Goal: Information Seeking & Learning: Learn about a topic

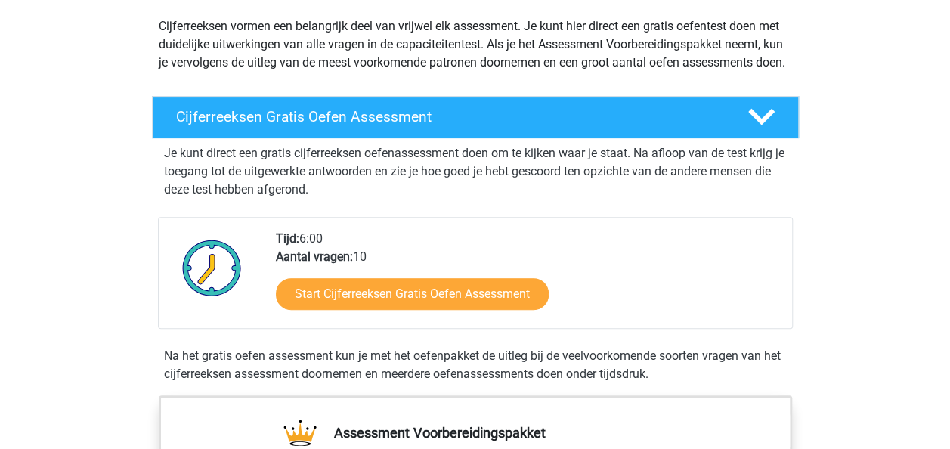
scroll to position [173, 0]
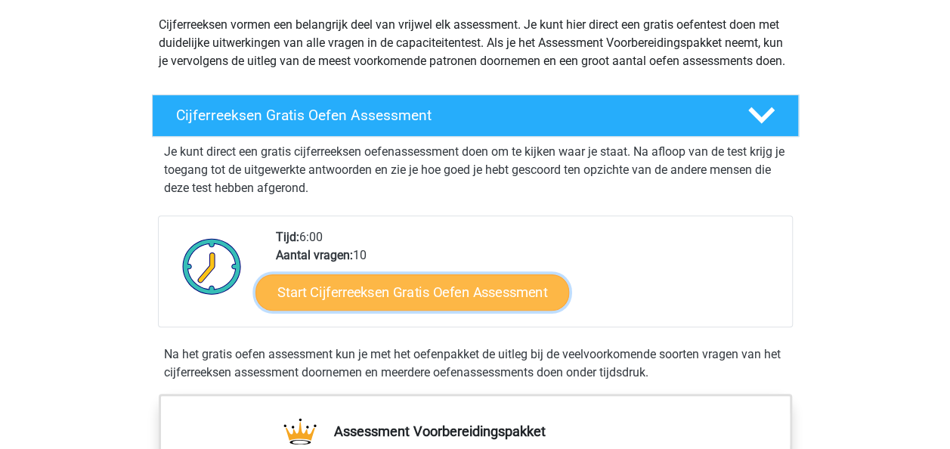
click at [320, 308] on link "Start Cijferreeksen Gratis Oefen Assessment" at bounding box center [413, 292] width 314 height 36
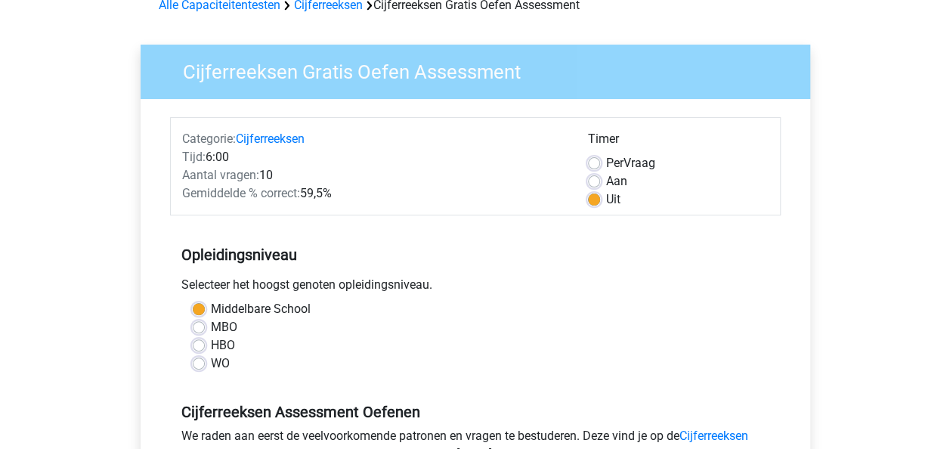
scroll to position [111, 0]
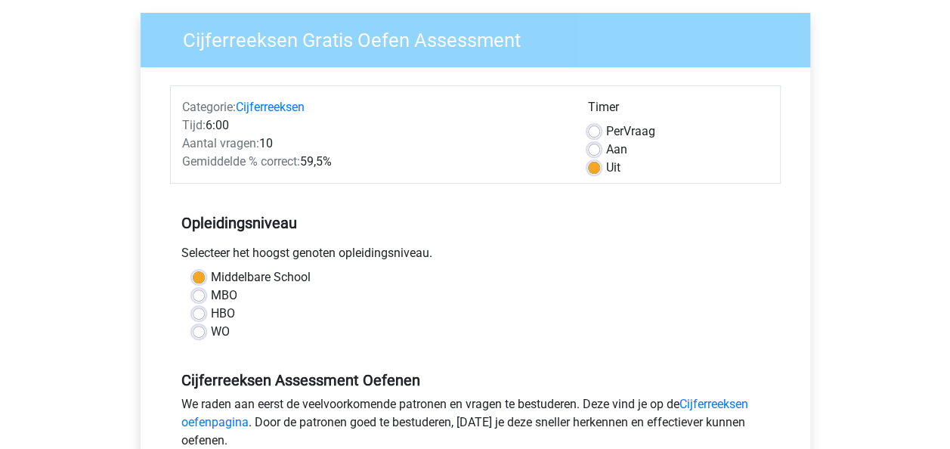
click at [598, 123] on div "Per Vraag" at bounding box center [678, 131] width 181 height 18
click at [596, 124] on div "Per Vraag" at bounding box center [678, 131] width 181 height 18
click at [606, 127] on label "Per Vraag" at bounding box center [630, 131] width 49 height 18
click at [592, 127] on input "Per Vraag" at bounding box center [594, 129] width 12 height 15
radio input "true"
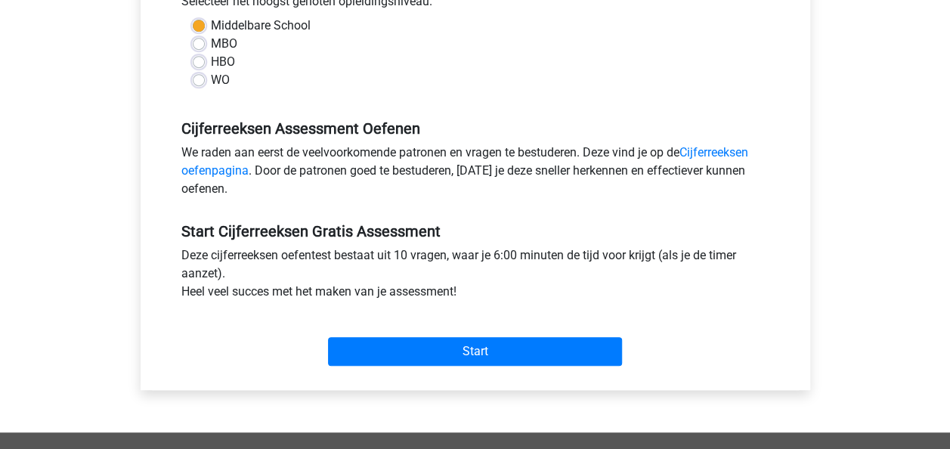
scroll to position [362, 0]
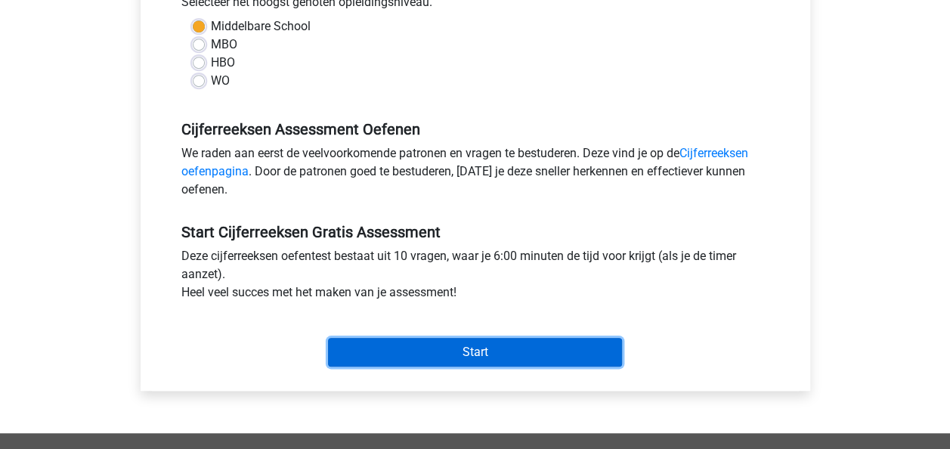
click at [434, 352] on input "Start" at bounding box center [475, 352] width 294 height 29
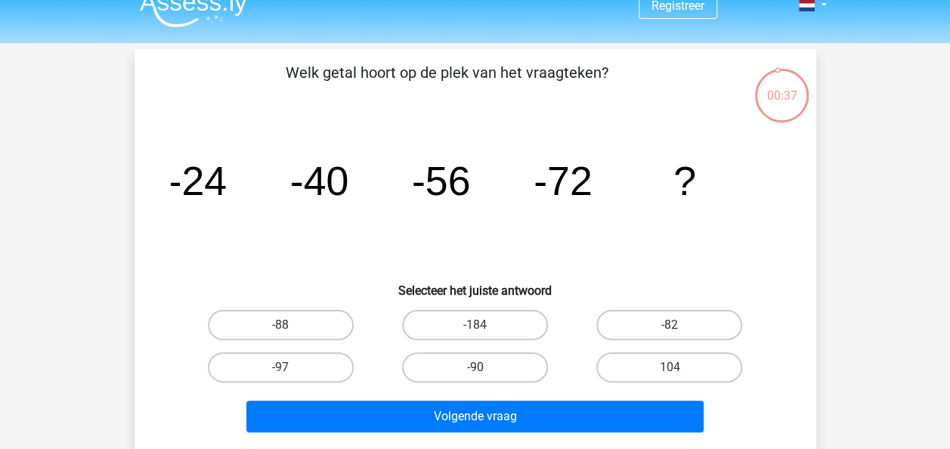
scroll to position [51, 0]
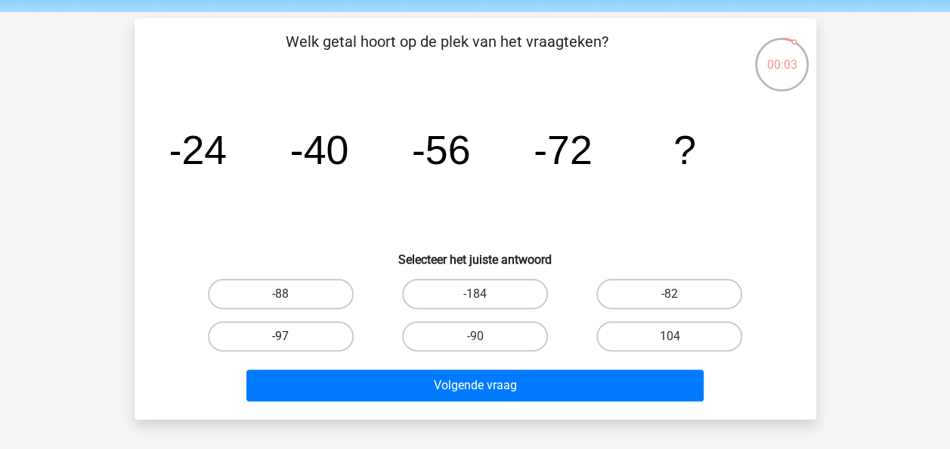
click at [302, 334] on label "-97" at bounding box center [281, 336] width 146 height 30
click at [290, 336] on input "-97" at bounding box center [286, 341] width 10 height 10
radio input "true"
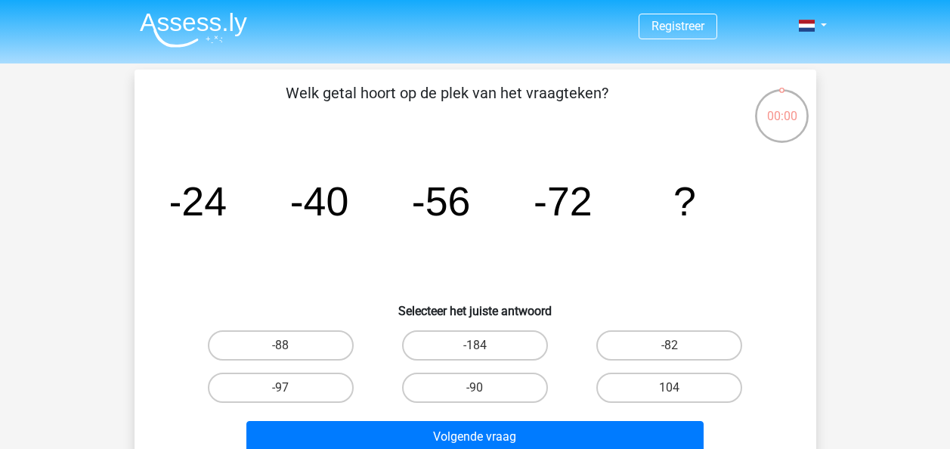
scroll to position [51, 0]
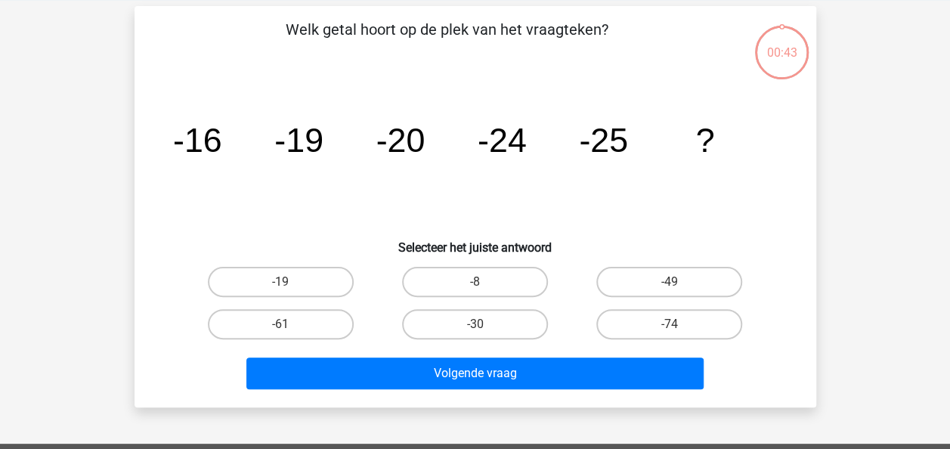
scroll to position [64, 0]
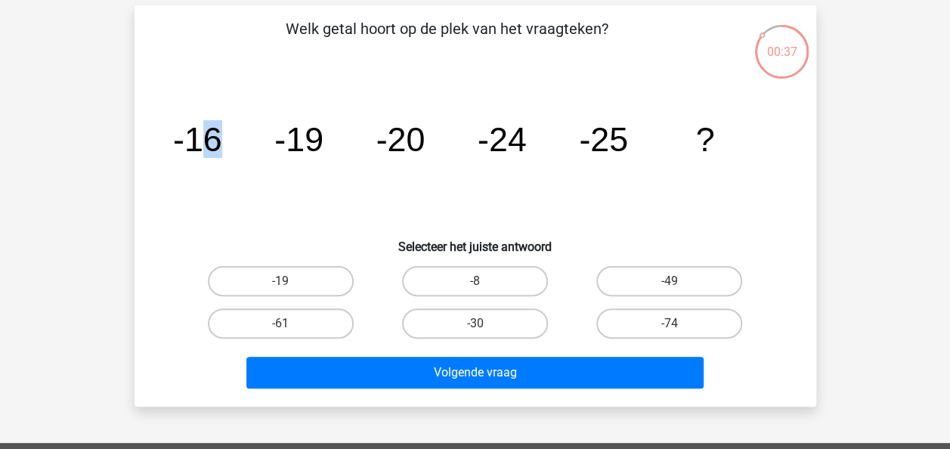
drag, startPoint x: 222, startPoint y: 153, endPoint x: 211, endPoint y: 150, distance: 11.7
click at [211, 150] on icon "image/svg+xml -16 -19 -20 -24 -25 ?" at bounding box center [475, 151] width 609 height 153
drag, startPoint x: 211, startPoint y: 150, endPoint x: 329, endPoint y: 148, distance: 118.0
click at [329, 148] on icon "image/svg+xml -16 -19 -20 -24 -25 ?" at bounding box center [475, 151] width 609 height 153
click at [469, 324] on label "-30" at bounding box center [475, 323] width 146 height 30
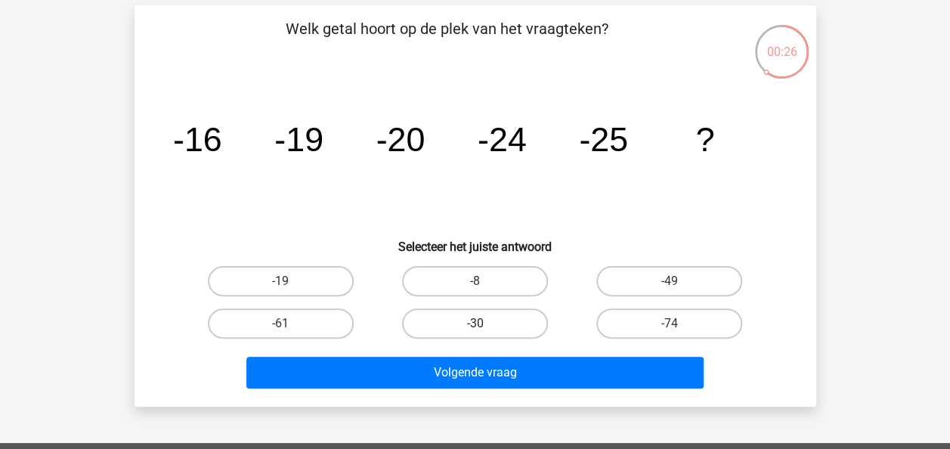
click at [475, 324] on input "-30" at bounding box center [480, 329] width 10 height 10
radio input "true"
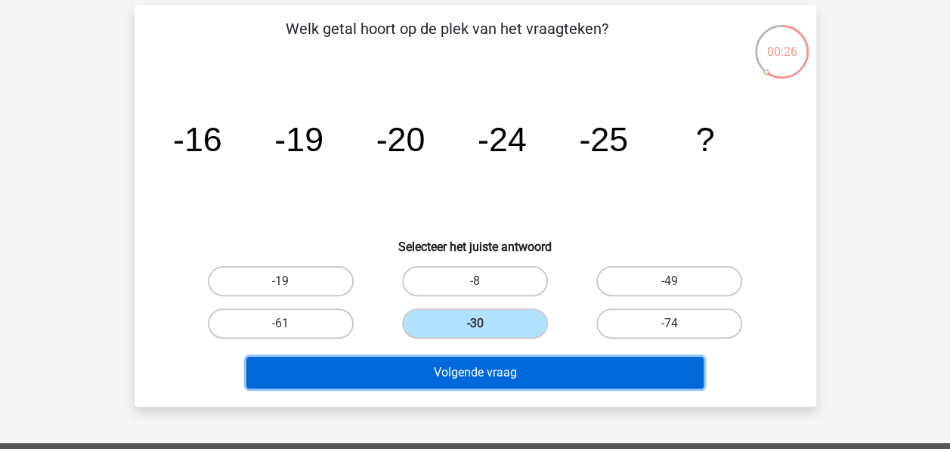
click at [455, 363] on button "Volgende vraag" at bounding box center [474, 373] width 457 height 32
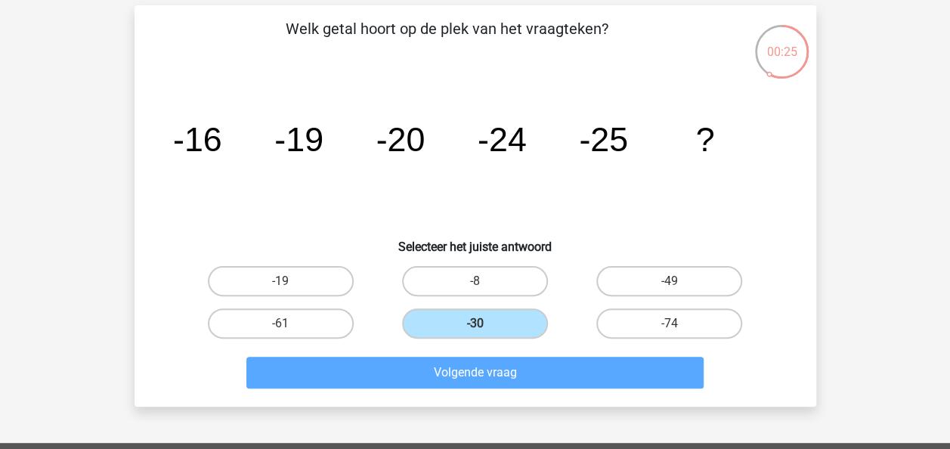
scroll to position [70, 0]
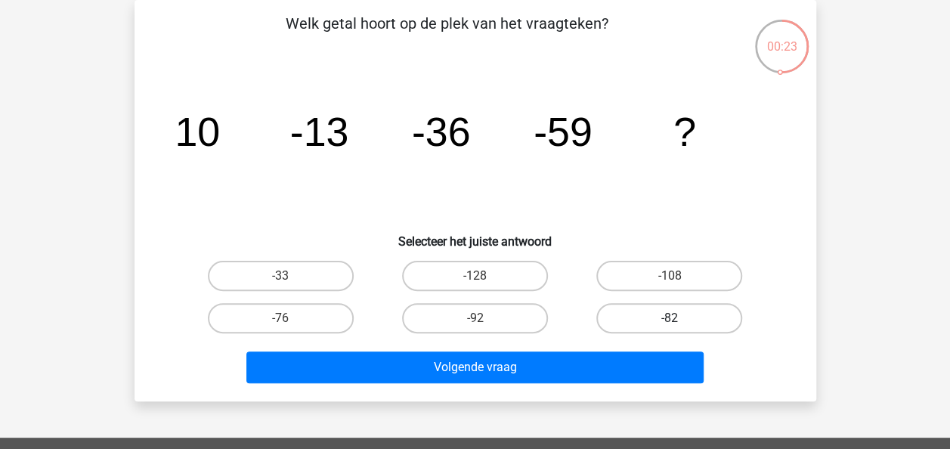
click at [643, 312] on label "-82" at bounding box center [670, 318] width 146 height 30
click at [670, 318] on input "-82" at bounding box center [675, 323] width 10 height 10
radio input "true"
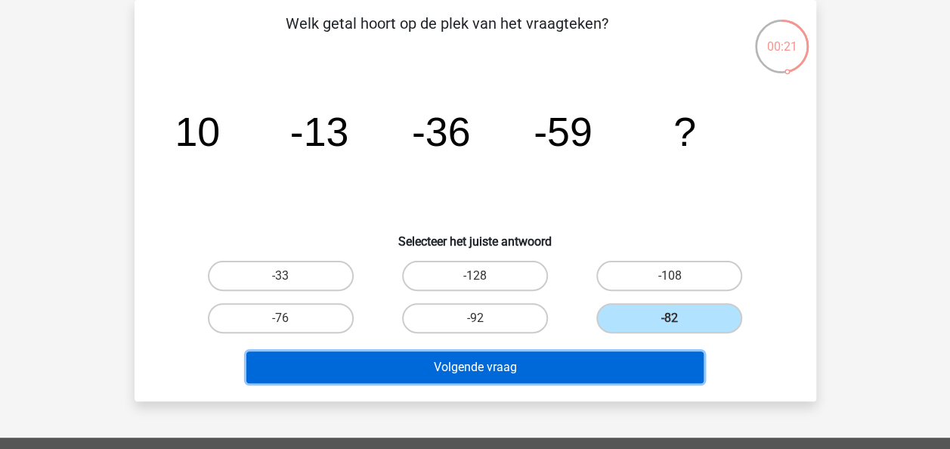
click at [505, 370] on button "Volgende vraag" at bounding box center [474, 368] width 457 height 32
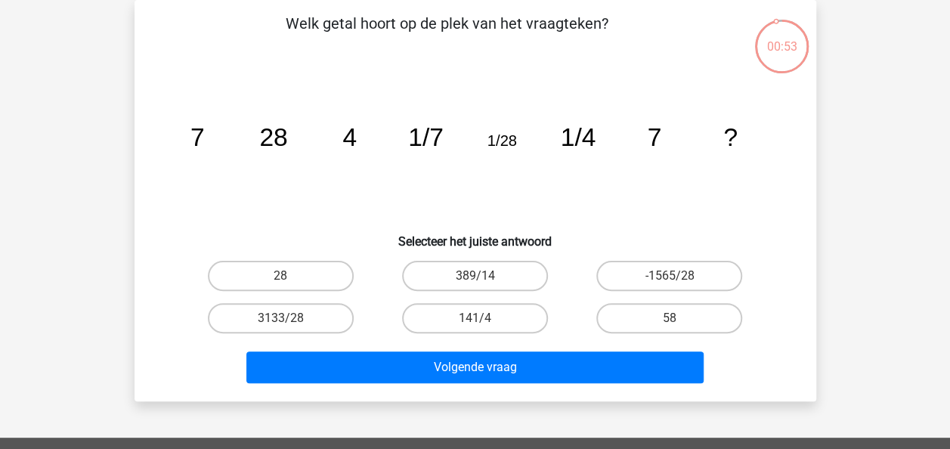
scroll to position [58, 0]
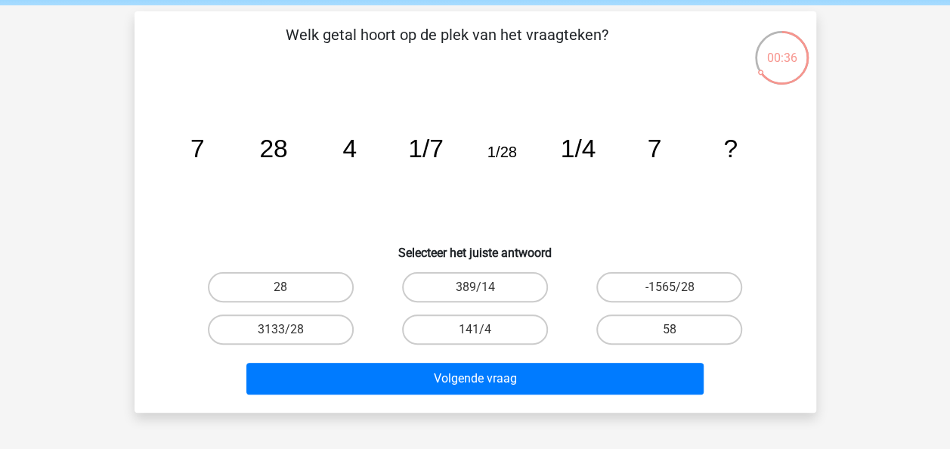
drag, startPoint x: 512, startPoint y: 302, endPoint x: 609, endPoint y: 305, distance: 97.6
click at [609, 305] on div "28 389/14 -1565/28 3133/28 141/4" at bounding box center [476, 308] width 584 height 85
drag, startPoint x: 609, startPoint y: 305, endPoint x: 546, endPoint y: 194, distance: 128.0
click at [546, 194] on icon "image/svg+xml 7 28 4 1/7 1/28 1/4 7 ?" at bounding box center [475, 157] width 609 height 153
click at [287, 285] on label "28" at bounding box center [281, 287] width 146 height 30
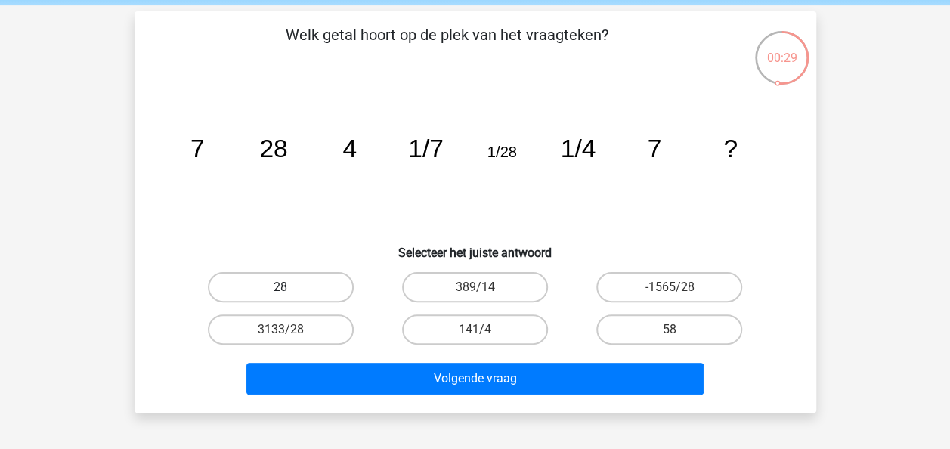
click at [287, 287] on input "28" at bounding box center [286, 292] width 10 height 10
radio input "true"
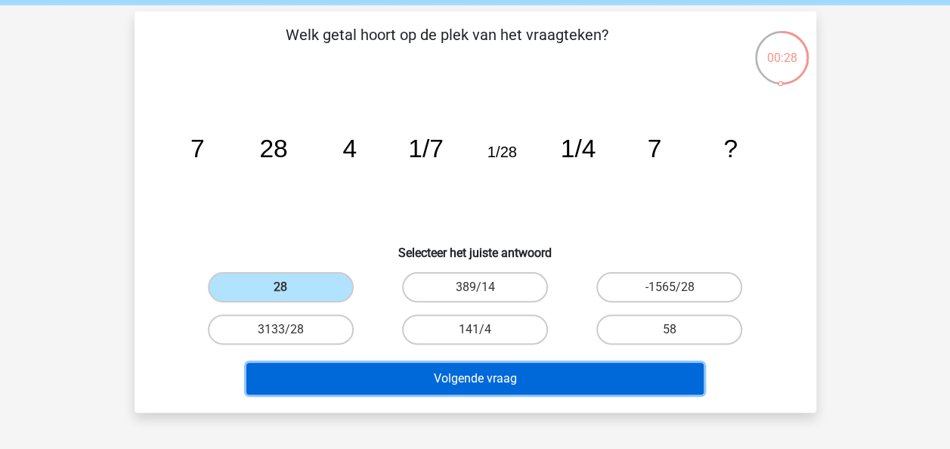
click at [369, 370] on button "Volgende vraag" at bounding box center [474, 379] width 457 height 32
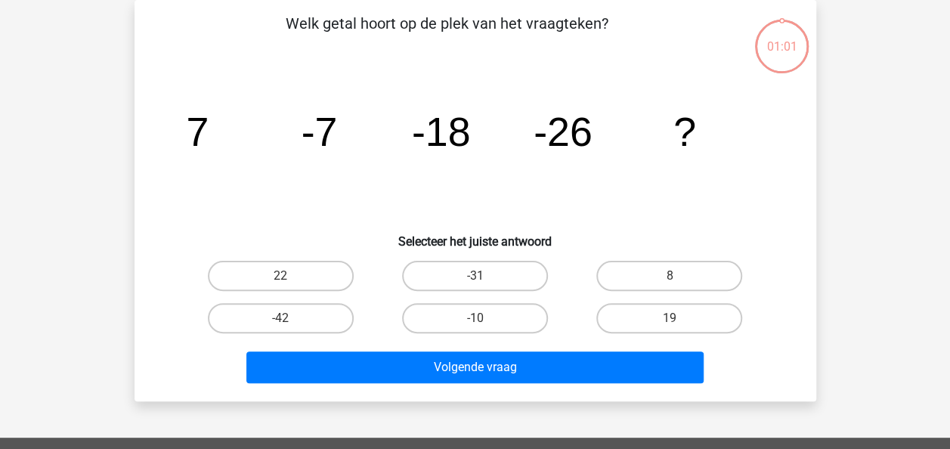
scroll to position [41, 0]
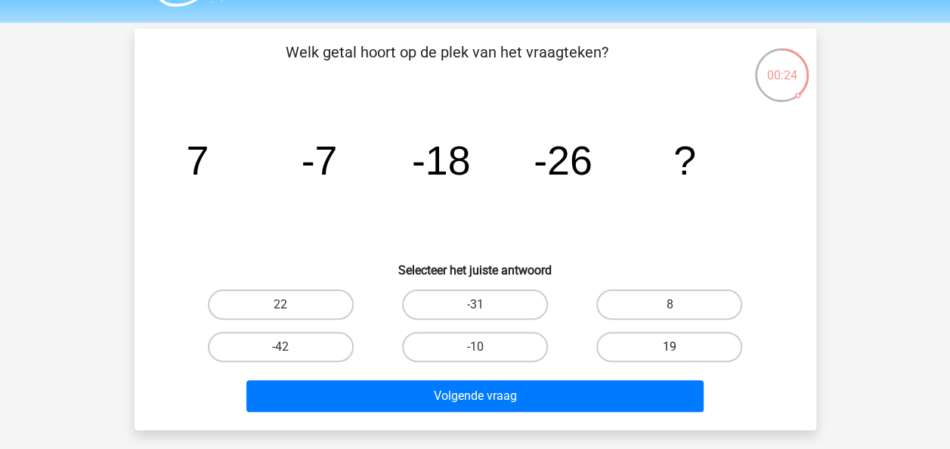
click at [671, 332] on label "19" at bounding box center [670, 347] width 146 height 30
click at [671, 347] on input "19" at bounding box center [675, 352] width 10 height 10
radio input "true"
click at [555, 429] on div "Registreer Nederlands English" at bounding box center [475, 412] width 950 height 907
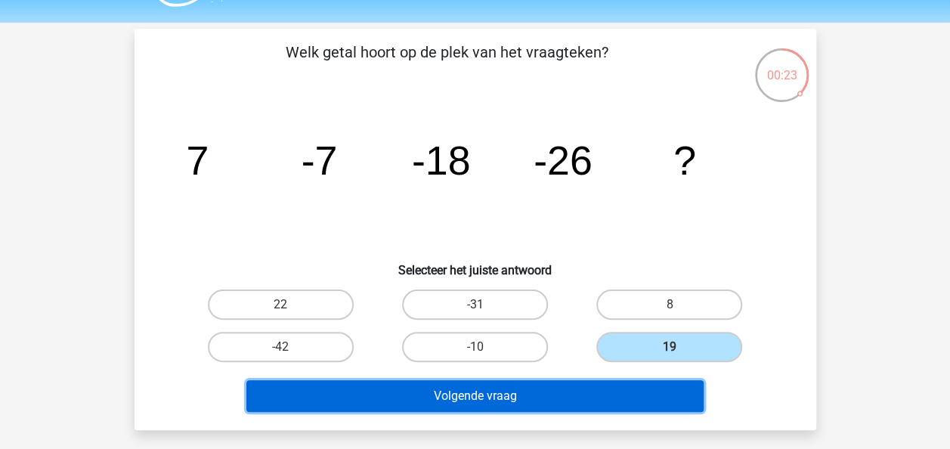
click at [528, 399] on button "Volgende vraag" at bounding box center [474, 396] width 457 height 32
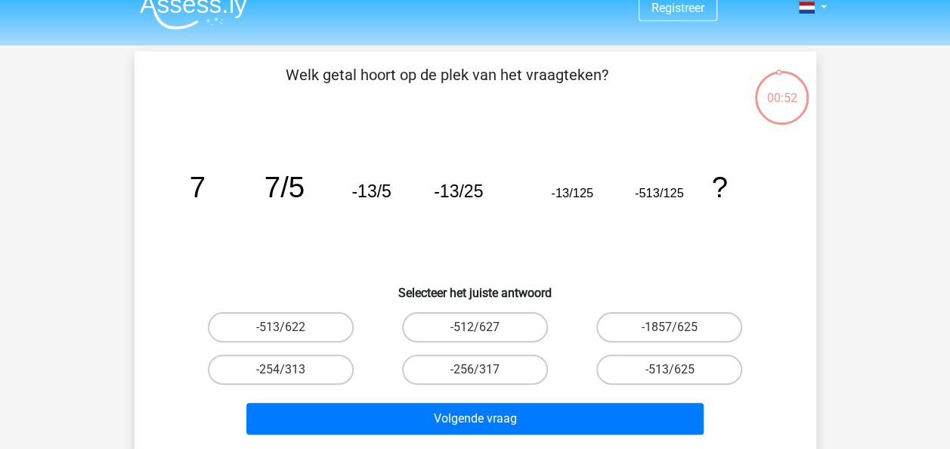
scroll to position [17, 0]
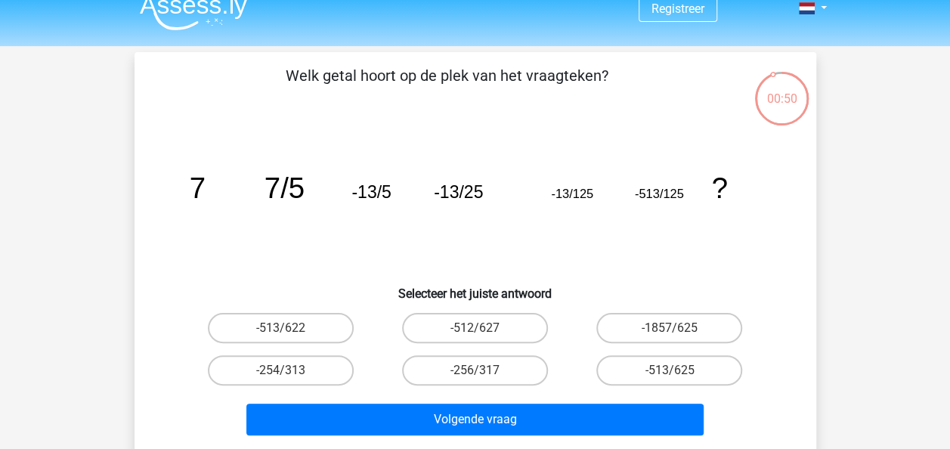
click at [458, 351] on div "-256/317" at bounding box center [475, 370] width 194 height 42
click at [453, 349] on div "-256/317" at bounding box center [475, 370] width 194 height 42
click at [469, 333] on label "-512/627" at bounding box center [475, 328] width 146 height 30
click at [475, 333] on input "-512/627" at bounding box center [480, 333] width 10 height 10
radio input "true"
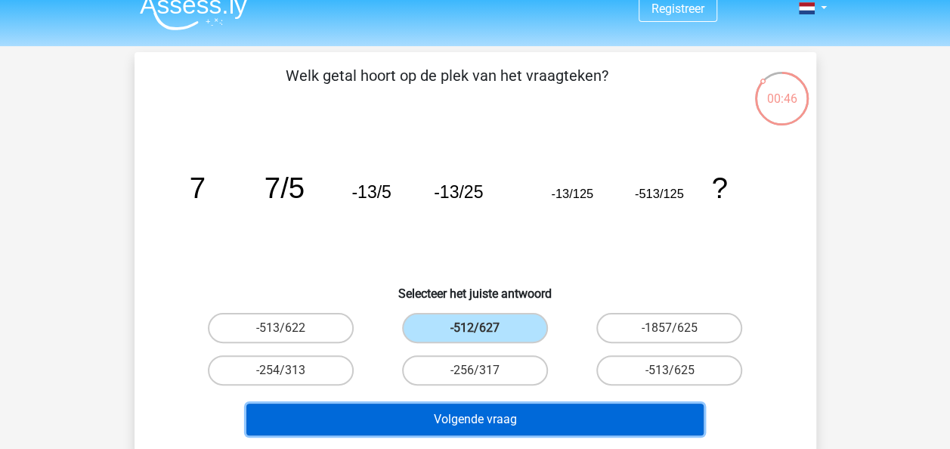
click at [463, 407] on button "Volgende vraag" at bounding box center [474, 420] width 457 height 32
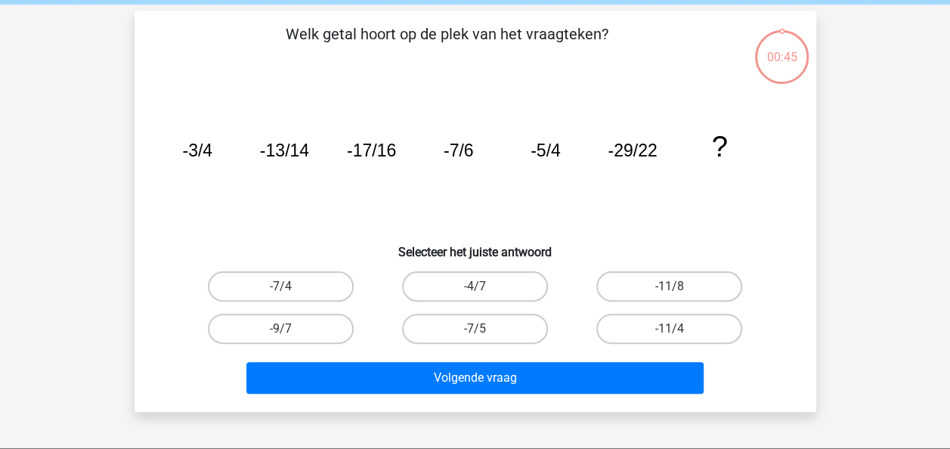
scroll to position [70, 0]
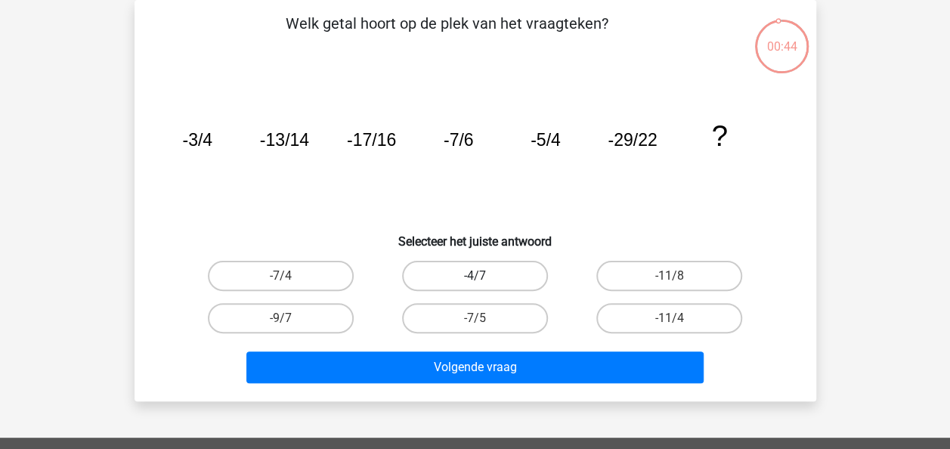
click at [467, 263] on label "-4/7" at bounding box center [475, 276] width 146 height 30
click at [475, 276] on input "-4/7" at bounding box center [480, 281] width 10 height 10
radio input "true"
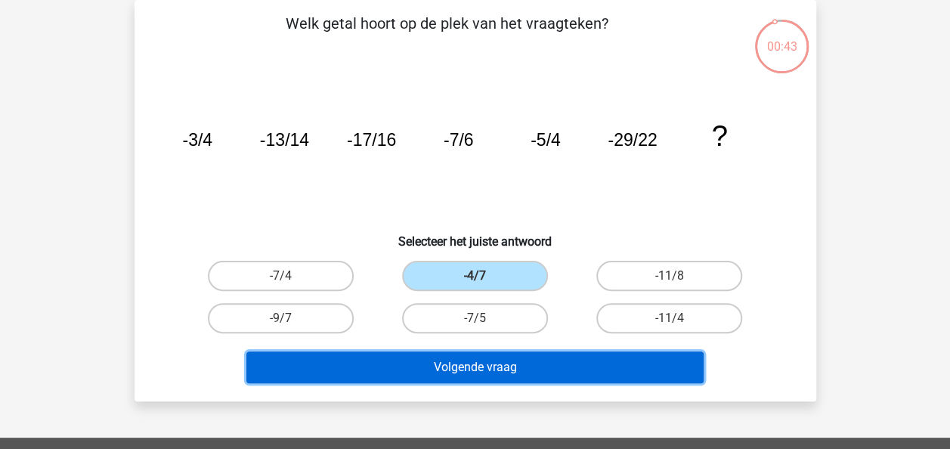
click at [457, 352] on button "Volgende vraag" at bounding box center [474, 368] width 457 height 32
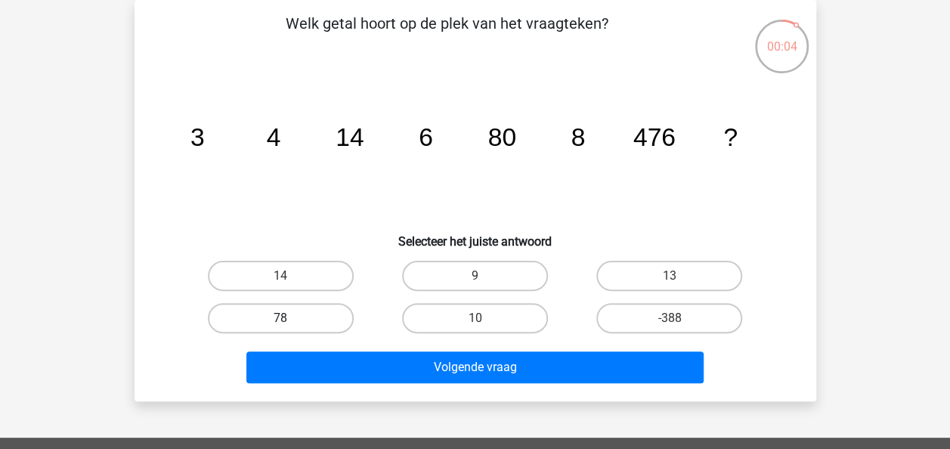
click at [322, 321] on label "78" at bounding box center [281, 318] width 146 height 30
click at [290, 321] on input "78" at bounding box center [286, 323] width 10 height 10
radio input "true"
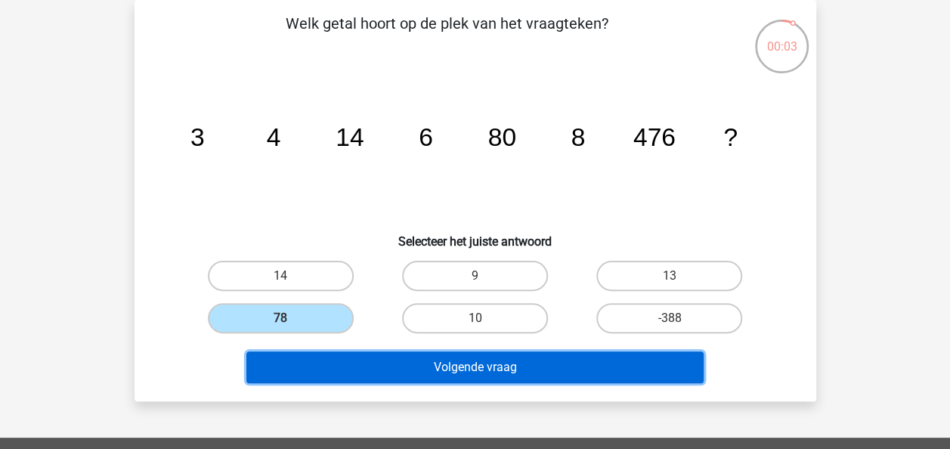
click at [430, 362] on button "Volgende vraag" at bounding box center [474, 368] width 457 height 32
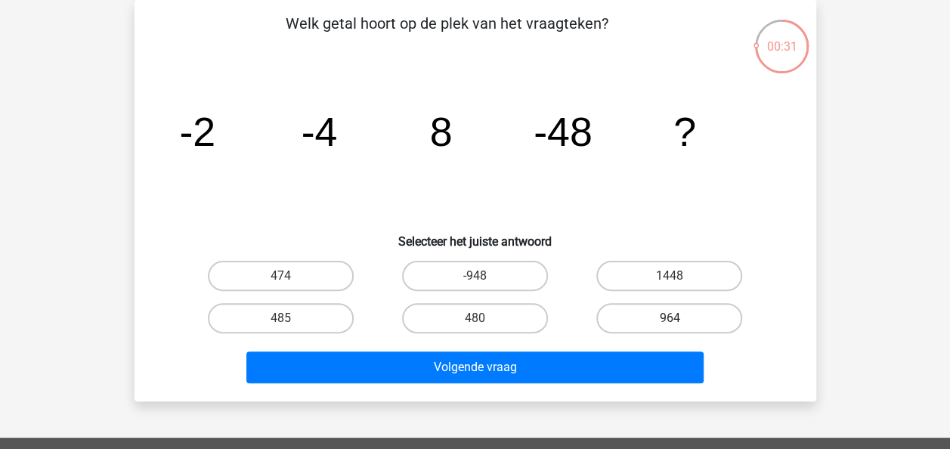
click at [641, 319] on label "964" at bounding box center [670, 318] width 146 height 30
click at [670, 319] on input "964" at bounding box center [675, 323] width 10 height 10
radio input "true"
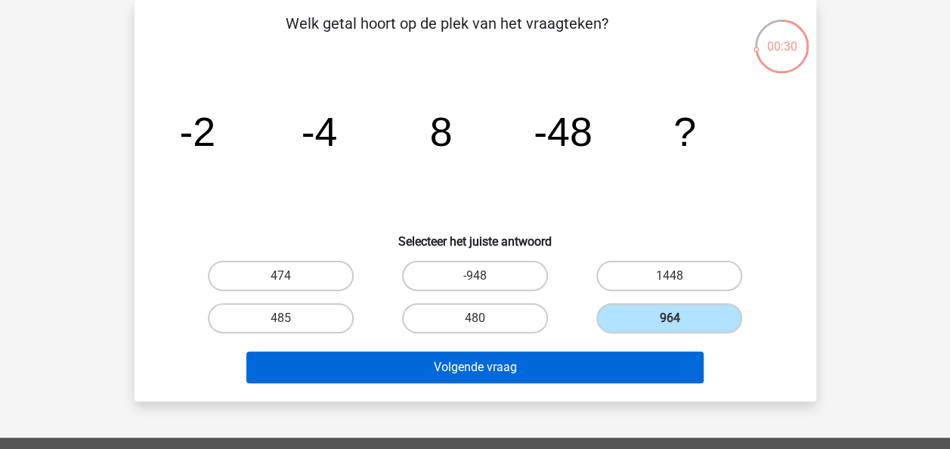
drag, startPoint x: 571, startPoint y: 386, endPoint x: 578, endPoint y: 369, distance: 18.3
click at [578, 369] on div "Volgende vraag" at bounding box center [476, 371] width 584 height 38
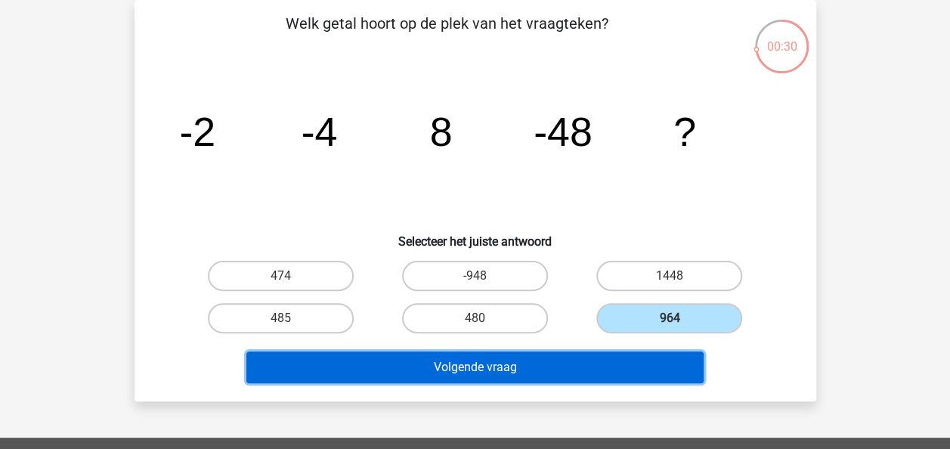
click at [578, 369] on button "Volgende vraag" at bounding box center [474, 368] width 457 height 32
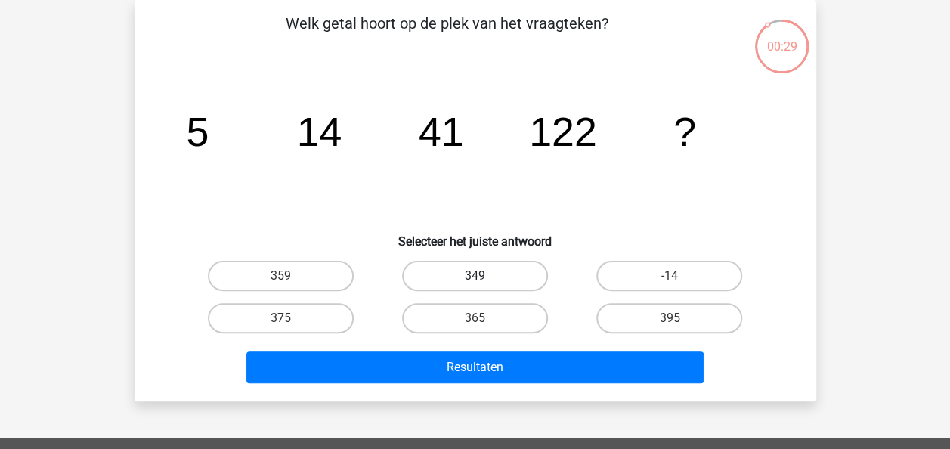
click at [466, 269] on label "349" at bounding box center [475, 276] width 146 height 30
click at [475, 276] on input "349" at bounding box center [480, 281] width 10 height 10
radio input "true"
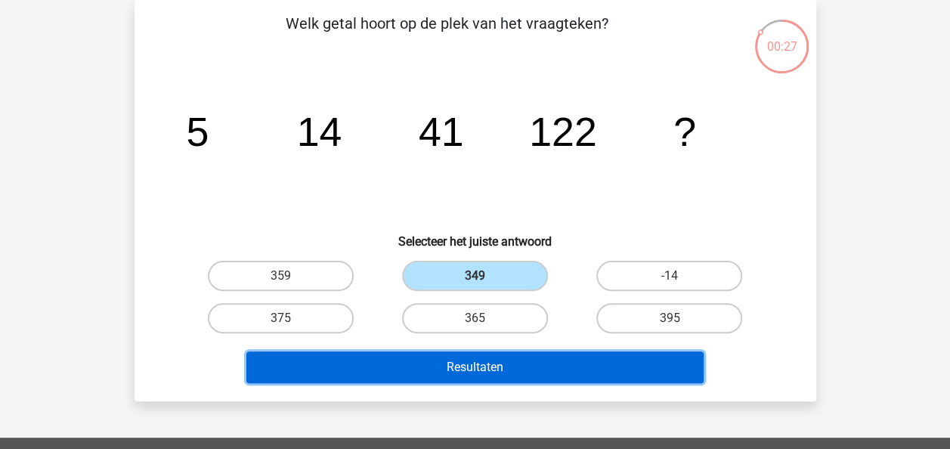
click at [466, 358] on button "Resultaten" at bounding box center [474, 368] width 457 height 32
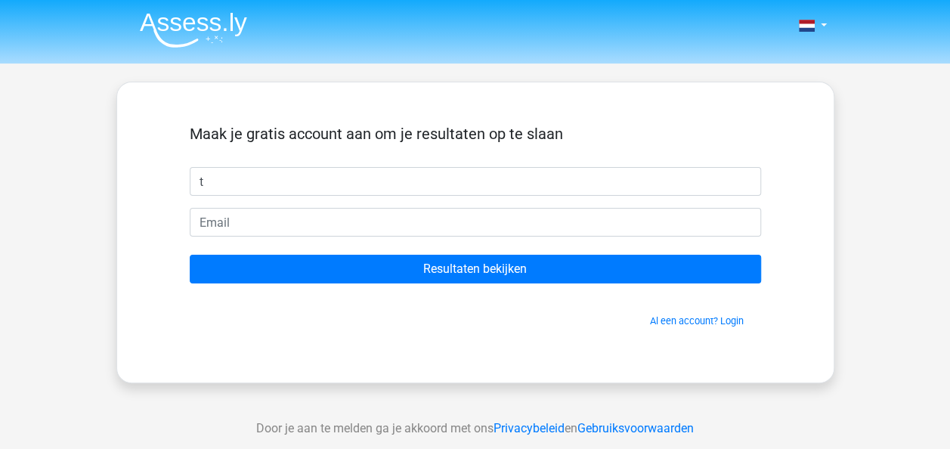
type input "t"
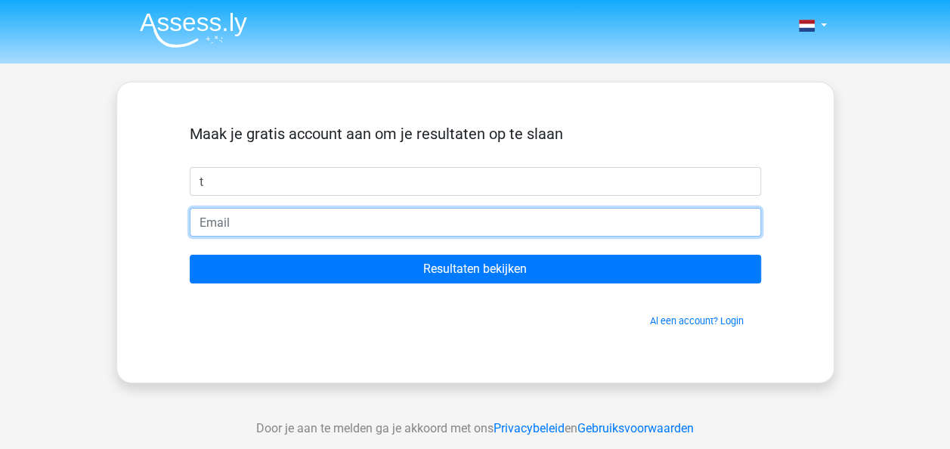
click at [257, 227] on input "email" at bounding box center [476, 222] width 572 height 29
type input "[EMAIL_ADDRESS][DOMAIN_NAME]"
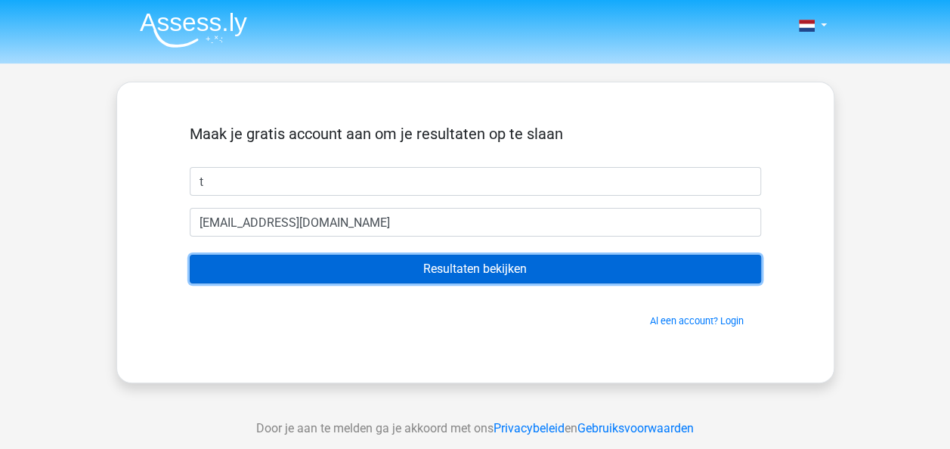
click at [289, 281] on input "Resultaten bekijken" at bounding box center [476, 269] width 572 height 29
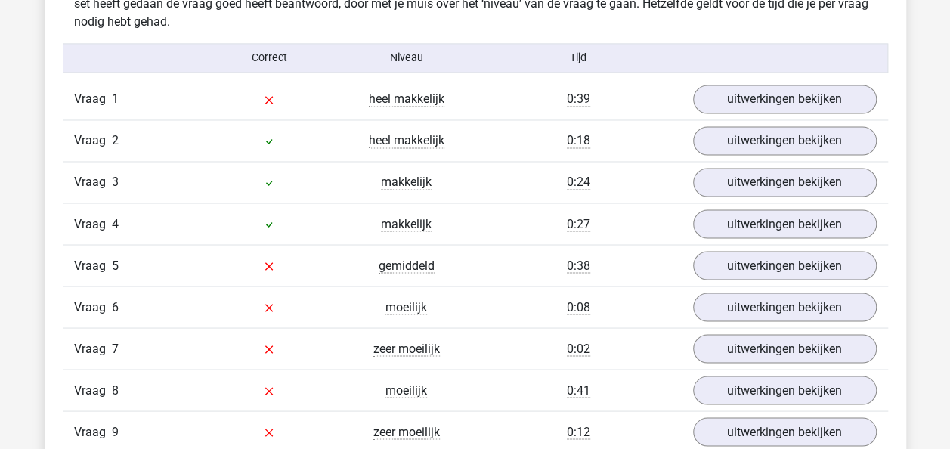
scroll to position [1224, 0]
click at [752, 88] on link "uitwerkingen bekijken" at bounding box center [784, 100] width 211 height 33
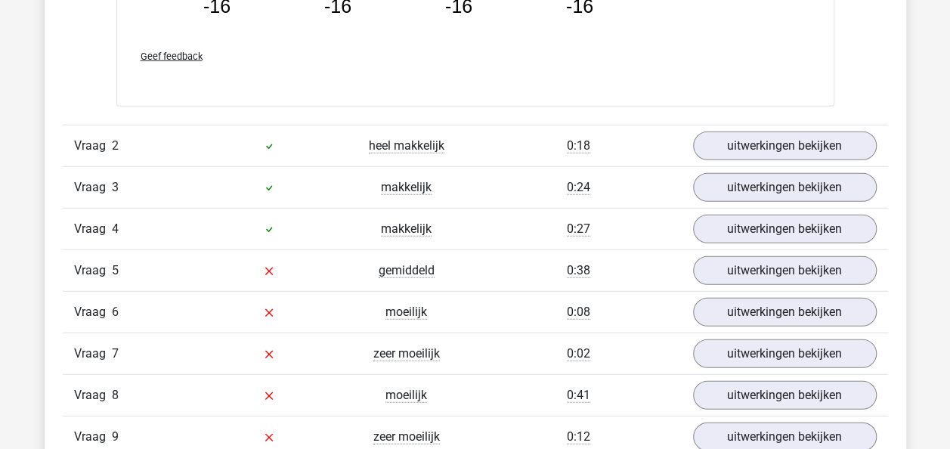
scroll to position [1886, 0]
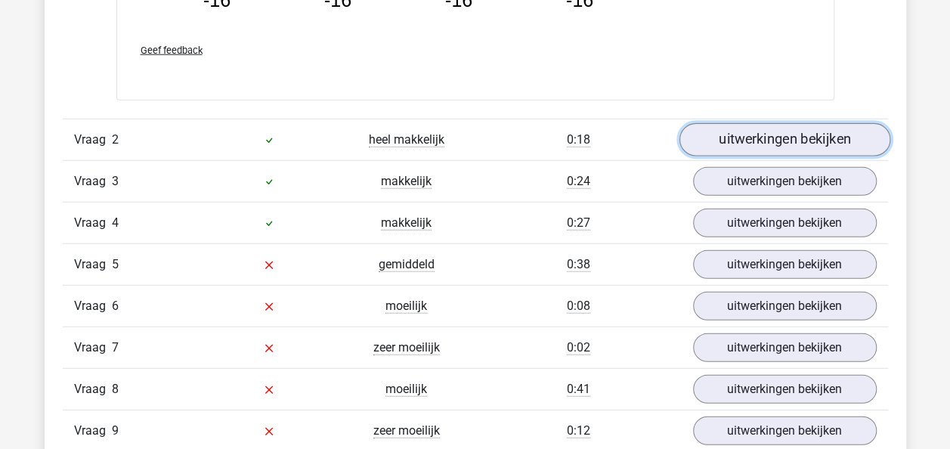
click at [755, 147] on link "uitwerkingen bekijken" at bounding box center [784, 139] width 211 height 33
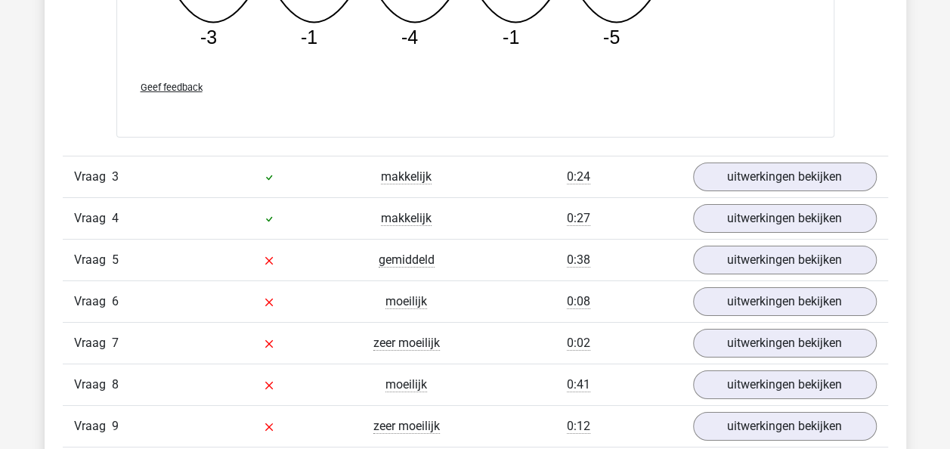
scroll to position [2653, 0]
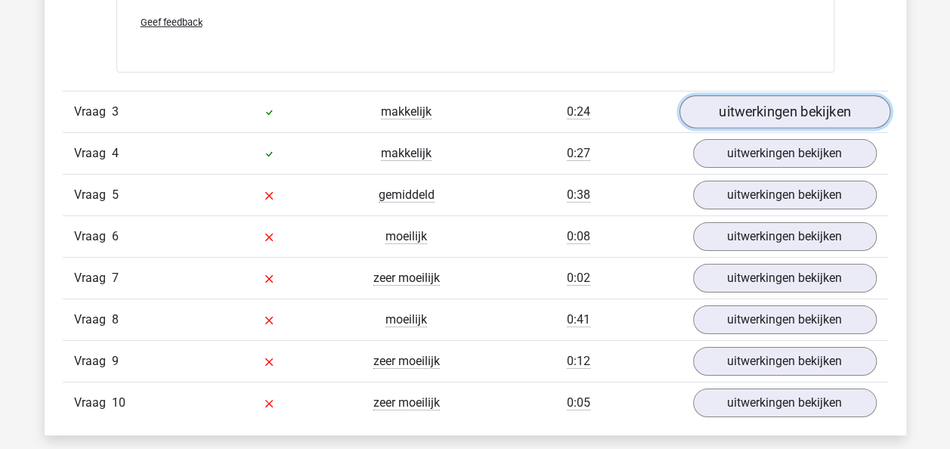
click at [754, 105] on link "uitwerkingen bekijken" at bounding box center [784, 111] width 211 height 33
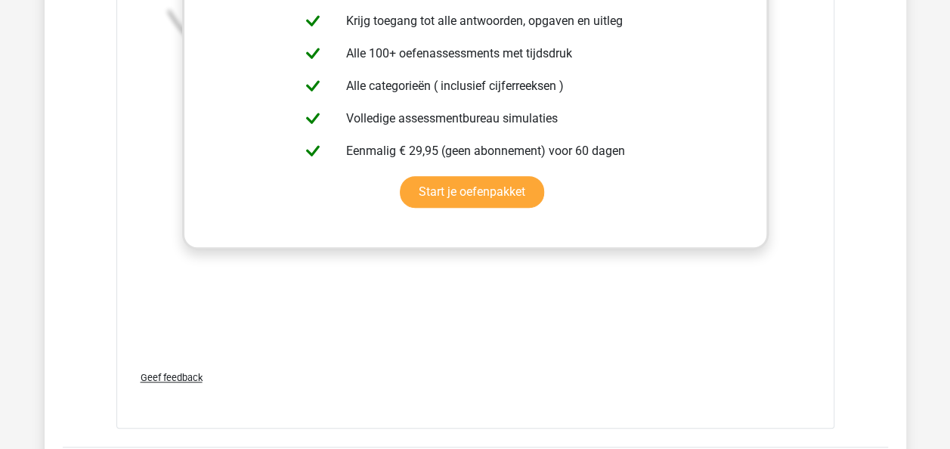
scroll to position [3645, 0]
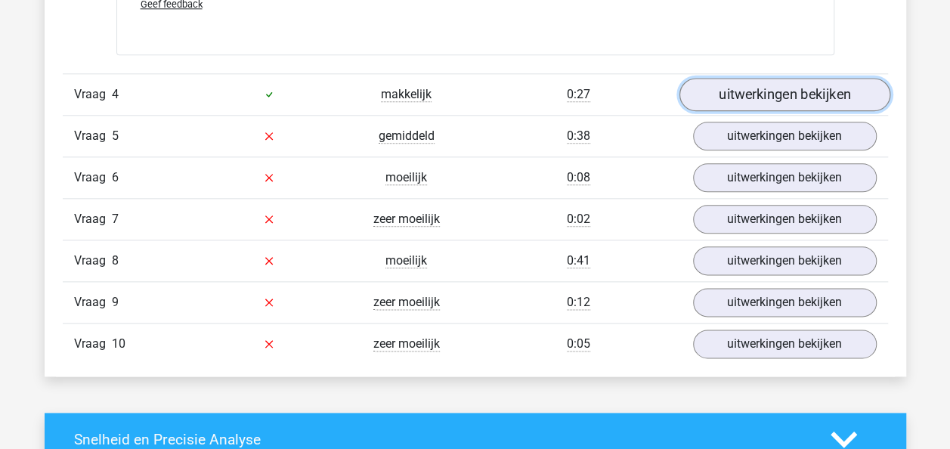
click at [779, 98] on link "uitwerkingen bekijken" at bounding box center [784, 94] width 211 height 33
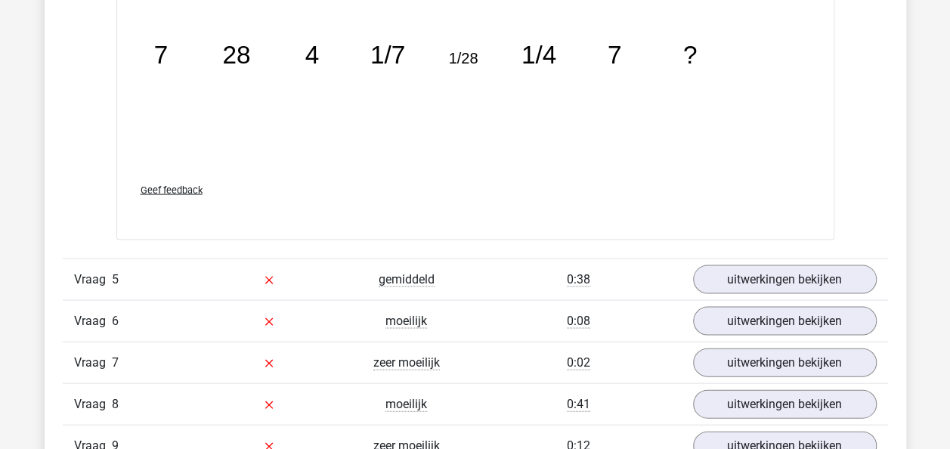
scroll to position [4282, 0]
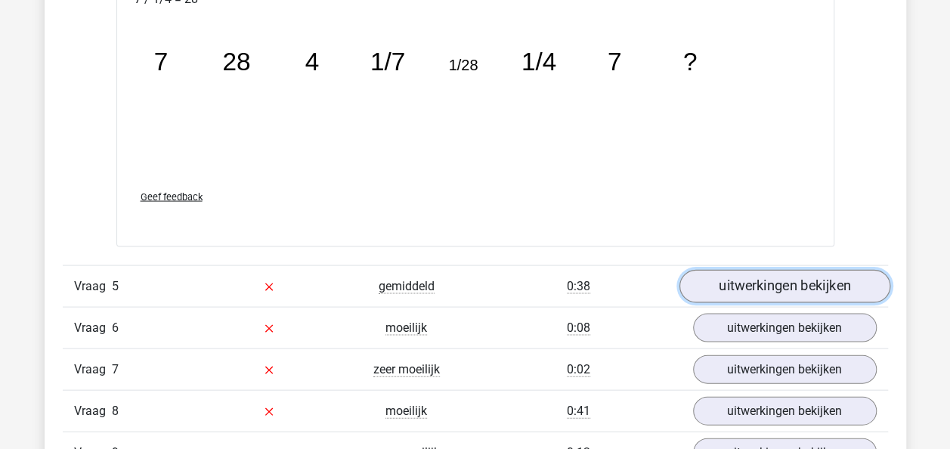
click at [741, 287] on link "uitwerkingen bekijken" at bounding box center [784, 286] width 211 height 33
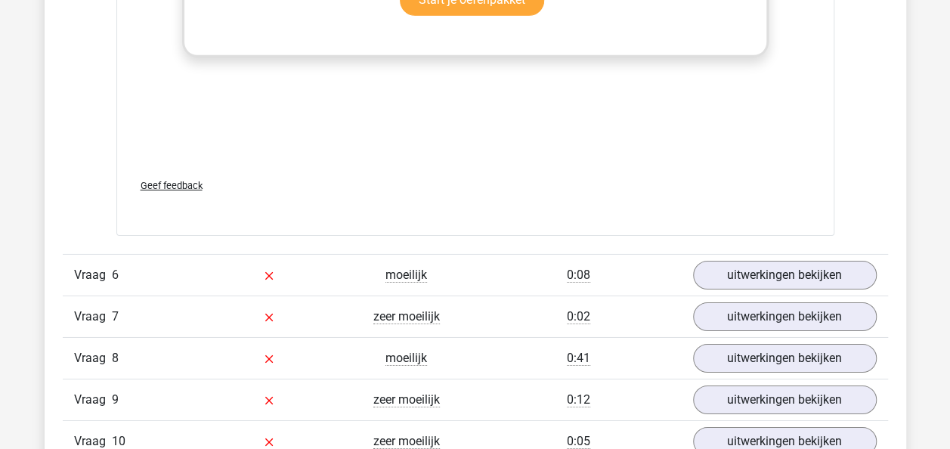
scroll to position [5266, 0]
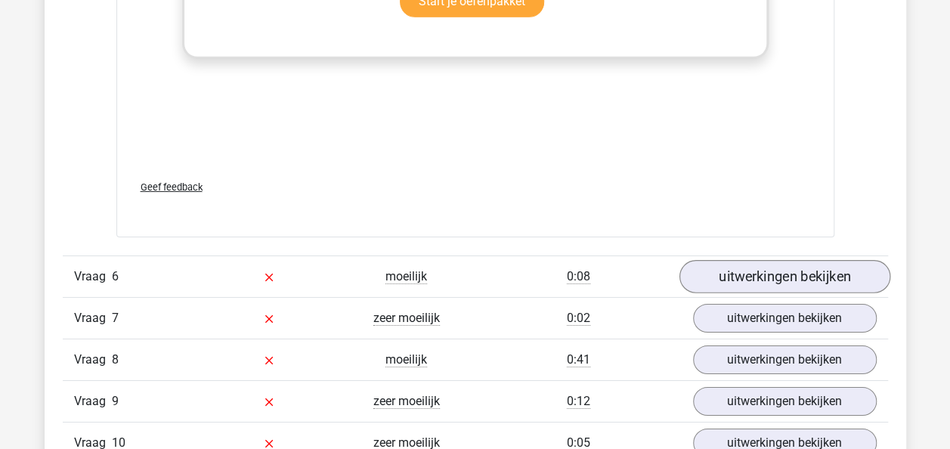
drag, startPoint x: 723, startPoint y: 232, endPoint x: 734, endPoint y: 271, distance: 40.9
click at [734, 271] on link "uitwerkingen bekijken" at bounding box center [784, 276] width 211 height 33
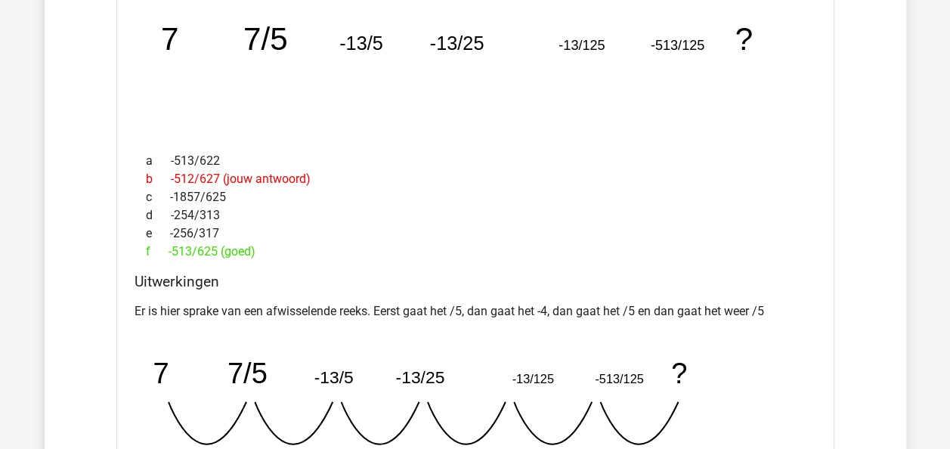
scroll to position [5709, 0]
